Goal: Transaction & Acquisition: Download file/media

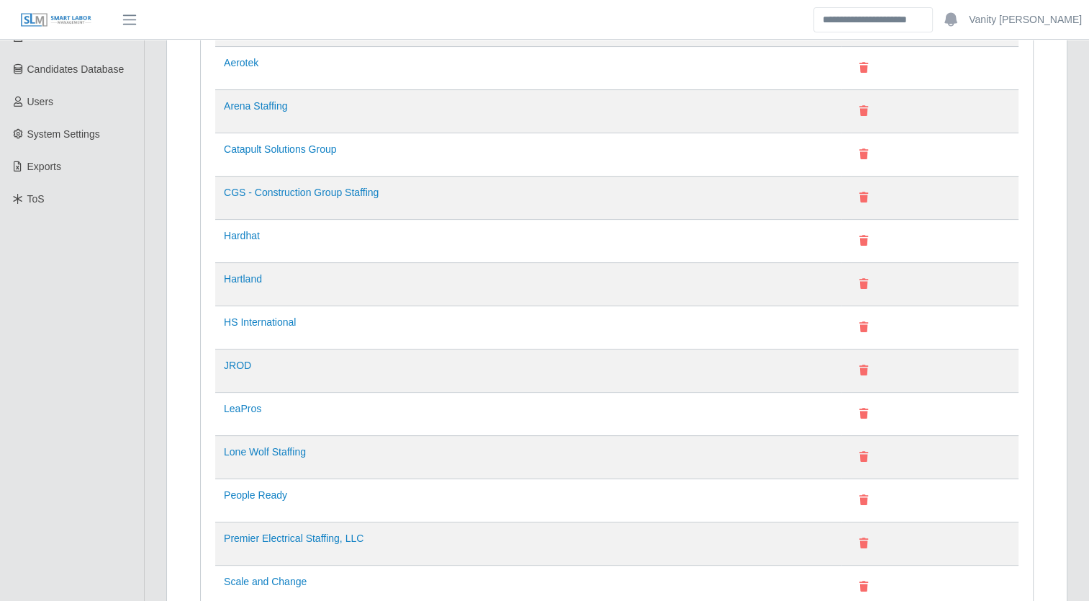
scroll to position [360, 0]
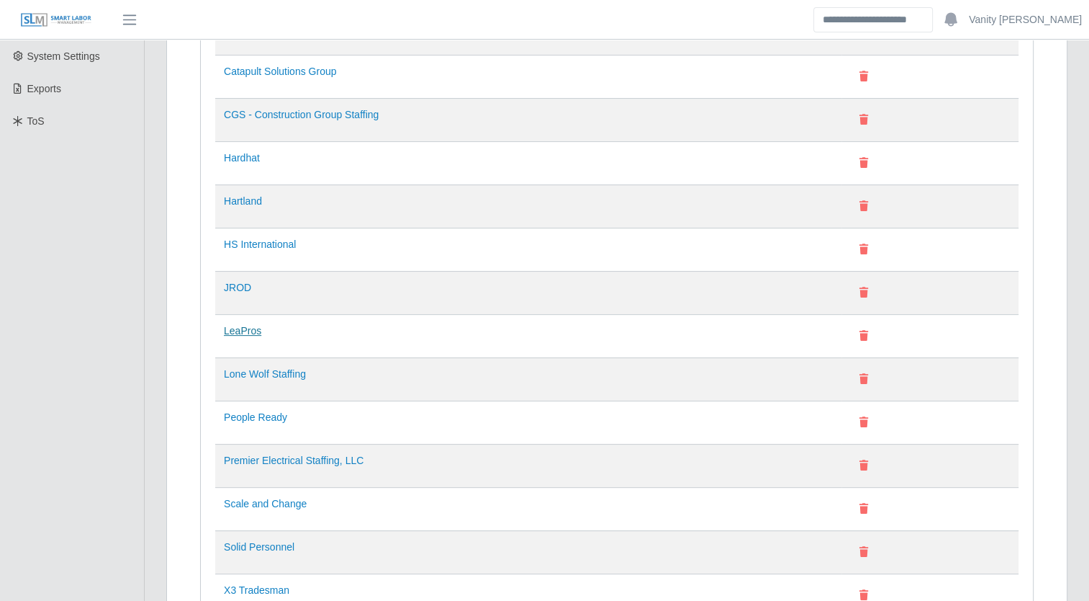
click at [233, 331] on link "LeaPros" at bounding box center [242, 331] width 37 height 12
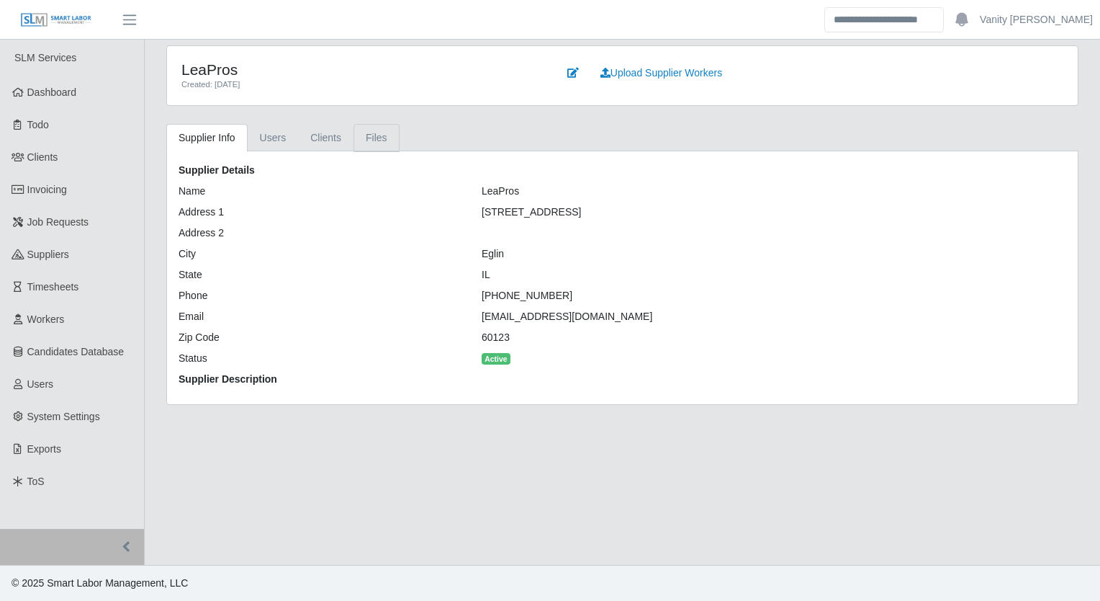
click at [367, 138] on link "Files" at bounding box center [377, 138] width 46 height 28
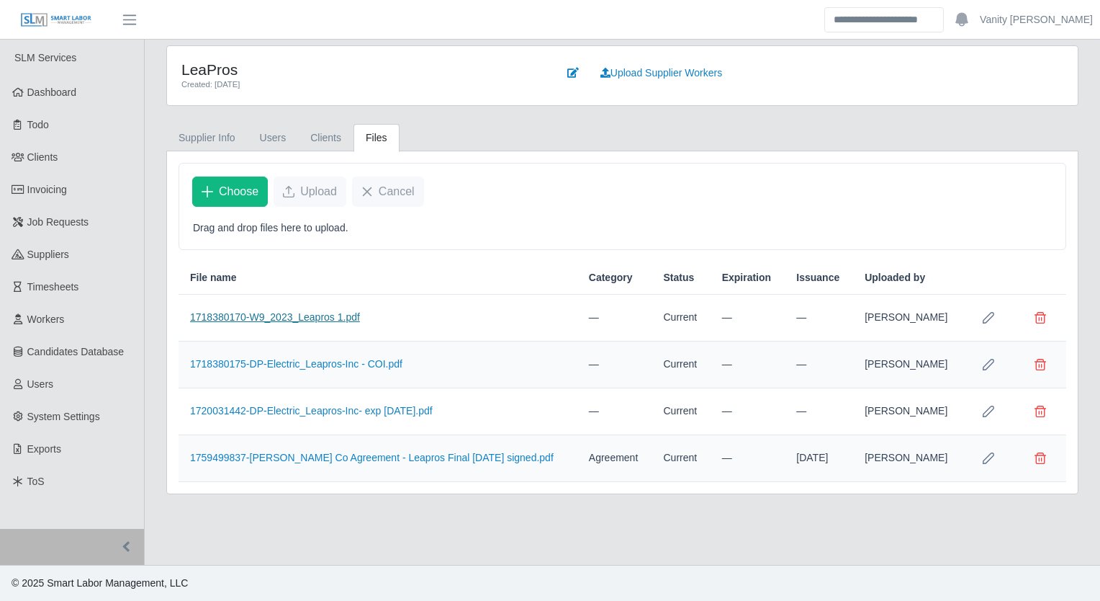
click at [291, 315] on link "1718380170-W9_2023_Leapros 1.pdf" at bounding box center [275, 317] width 170 height 12
click at [258, 408] on link "1720031442-DP-Electric_Leapros-Inc- exp 7.1.25.pdf" at bounding box center [311, 411] width 243 height 12
click at [268, 361] on link "1718380175-DP-Electric_Leapros-Inc - COI.pdf" at bounding box center [296, 364] width 212 height 12
click at [349, 557] on main "LeaPros Created: 04/08/2024 Upload Supplier Workers Supplier Info Users Clients…" at bounding box center [623, 302] width 956 height 525
